Goal: Navigation & Orientation: Understand site structure

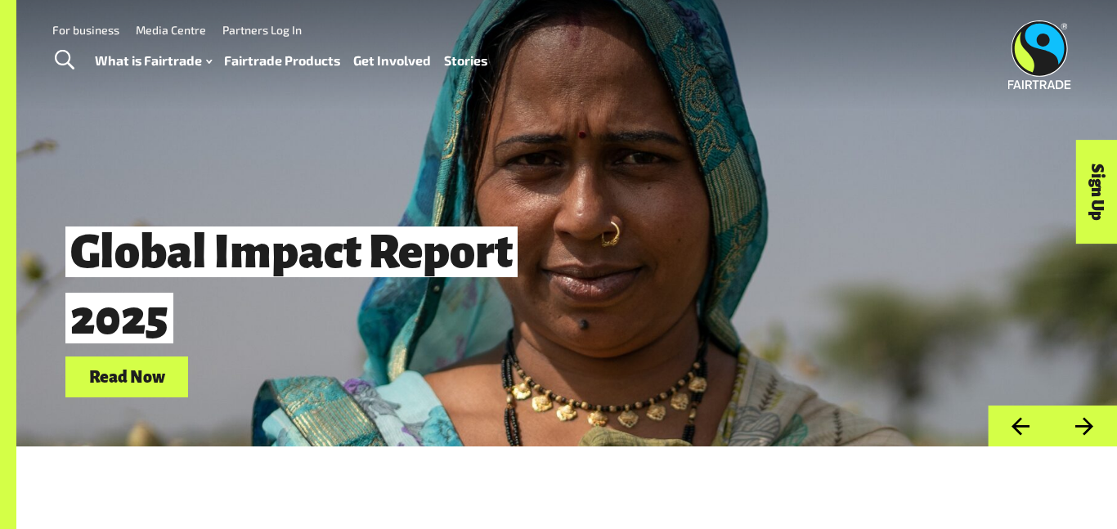
click at [280, 56] on link "Fairtrade Products" at bounding box center [282, 61] width 116 height 24
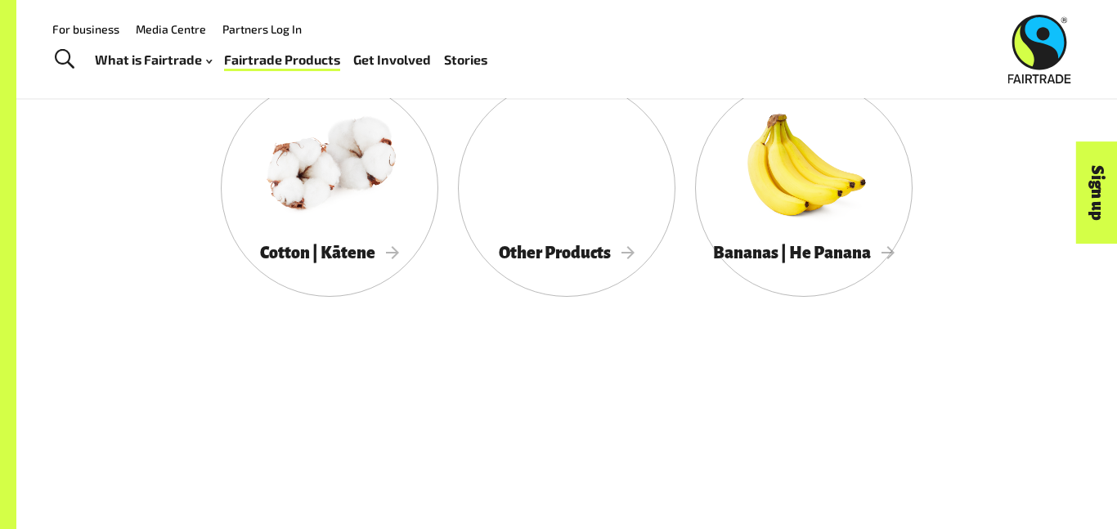
scroll to position [1114, 0]
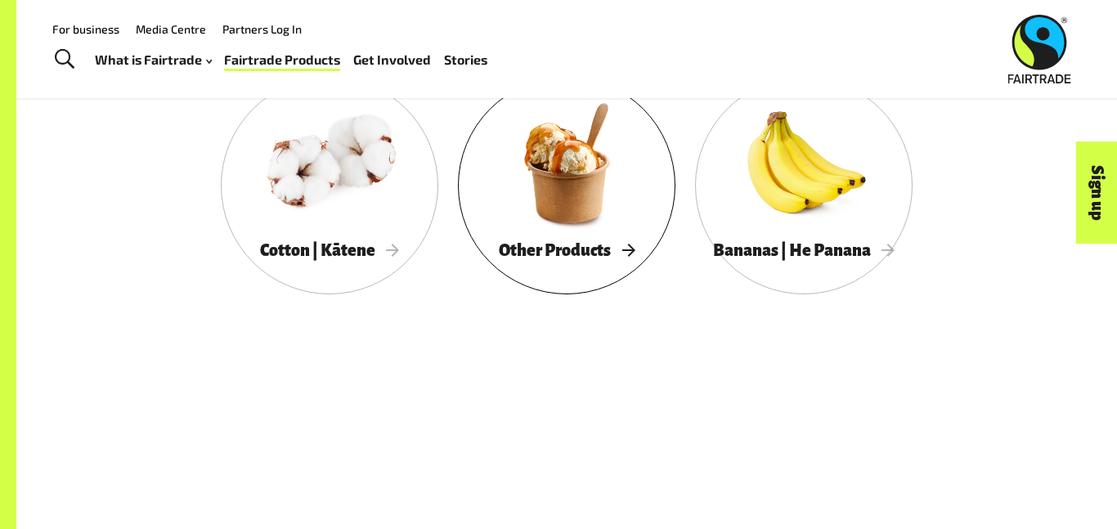
click at [606, 258] on span "Other Products" at bounding box center [567, 250] width 136 height 18
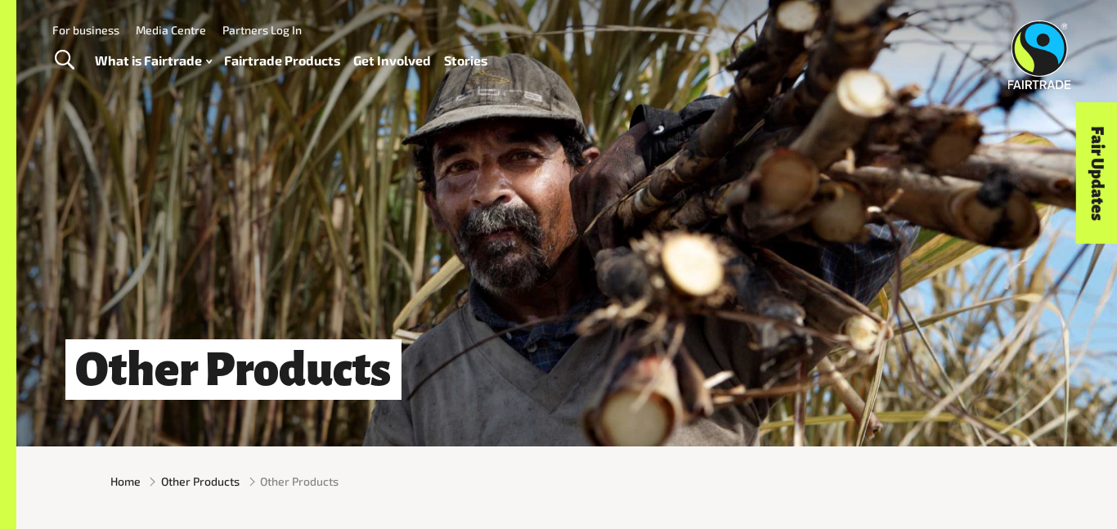
click at [277, 61] on link "Fairtrade Products" at bounding box center [282, 61] width 116 height 24
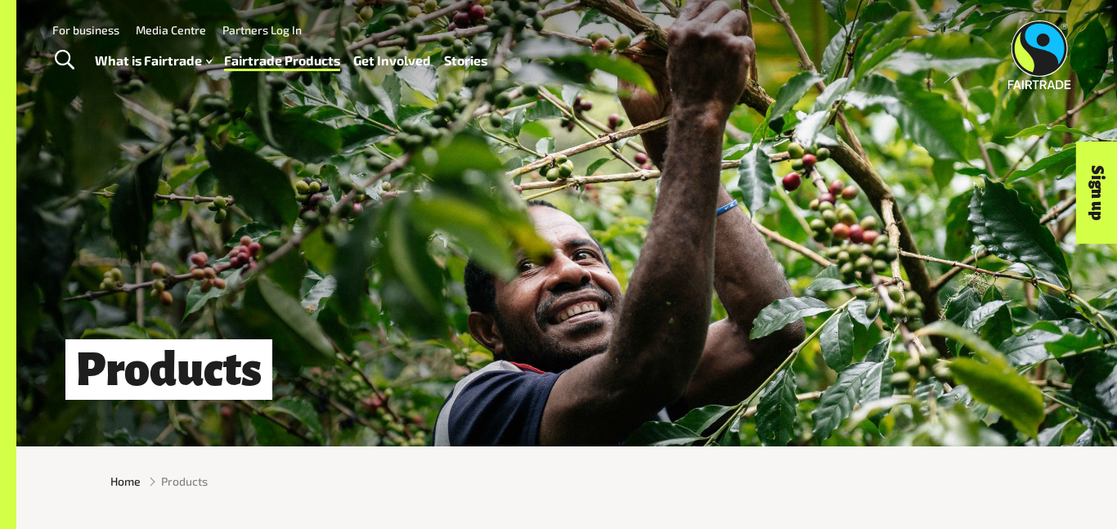
click at [110, 29] on link "For business" at bounding box center [85, 30] width 67 height 14
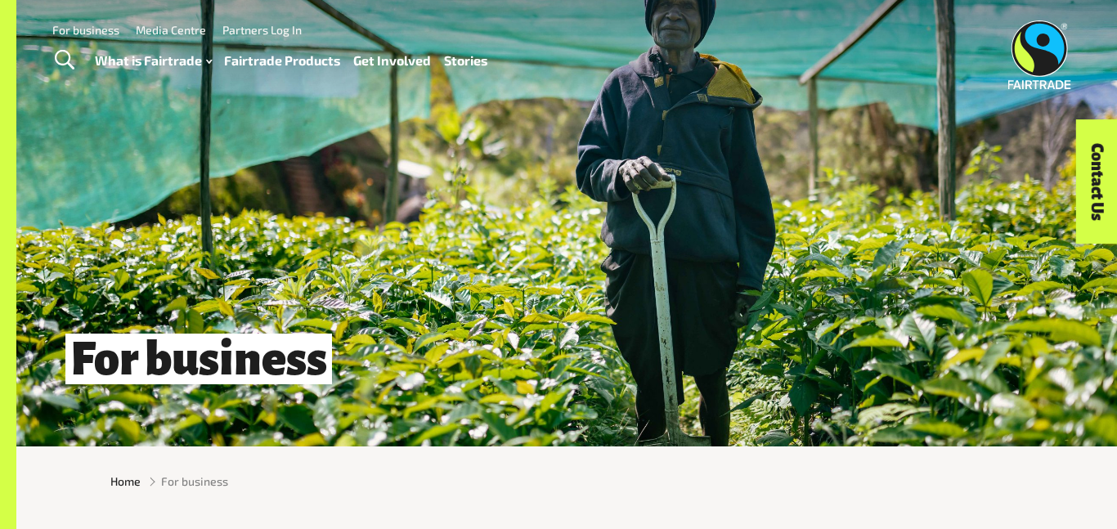
click at [169, 29] on link "Media Centre" at bounding box center [171, 30] width 70 height 14
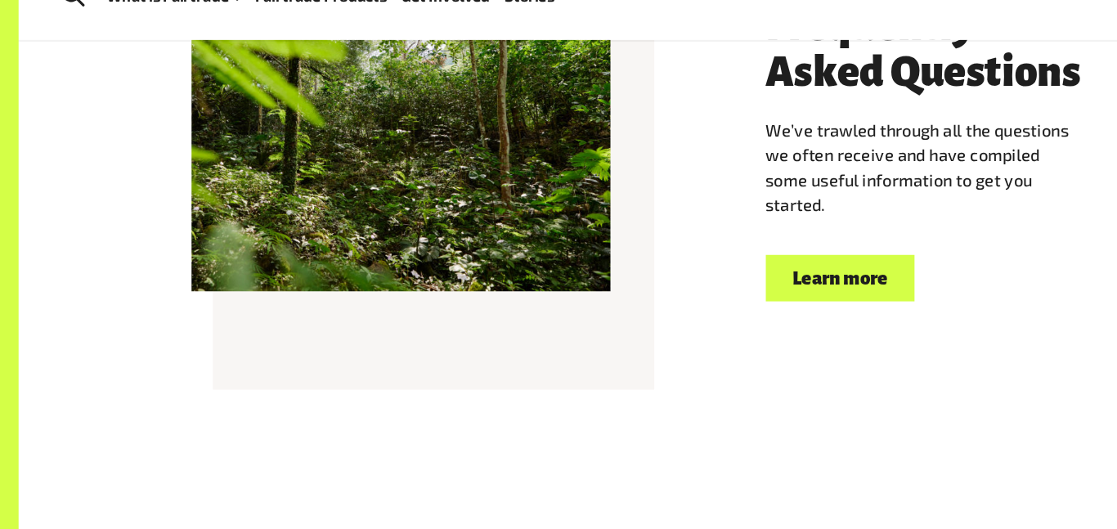
scroll to position [1527, 0]
